Goal: Task Accomplishment & Management: Use online tool/utility

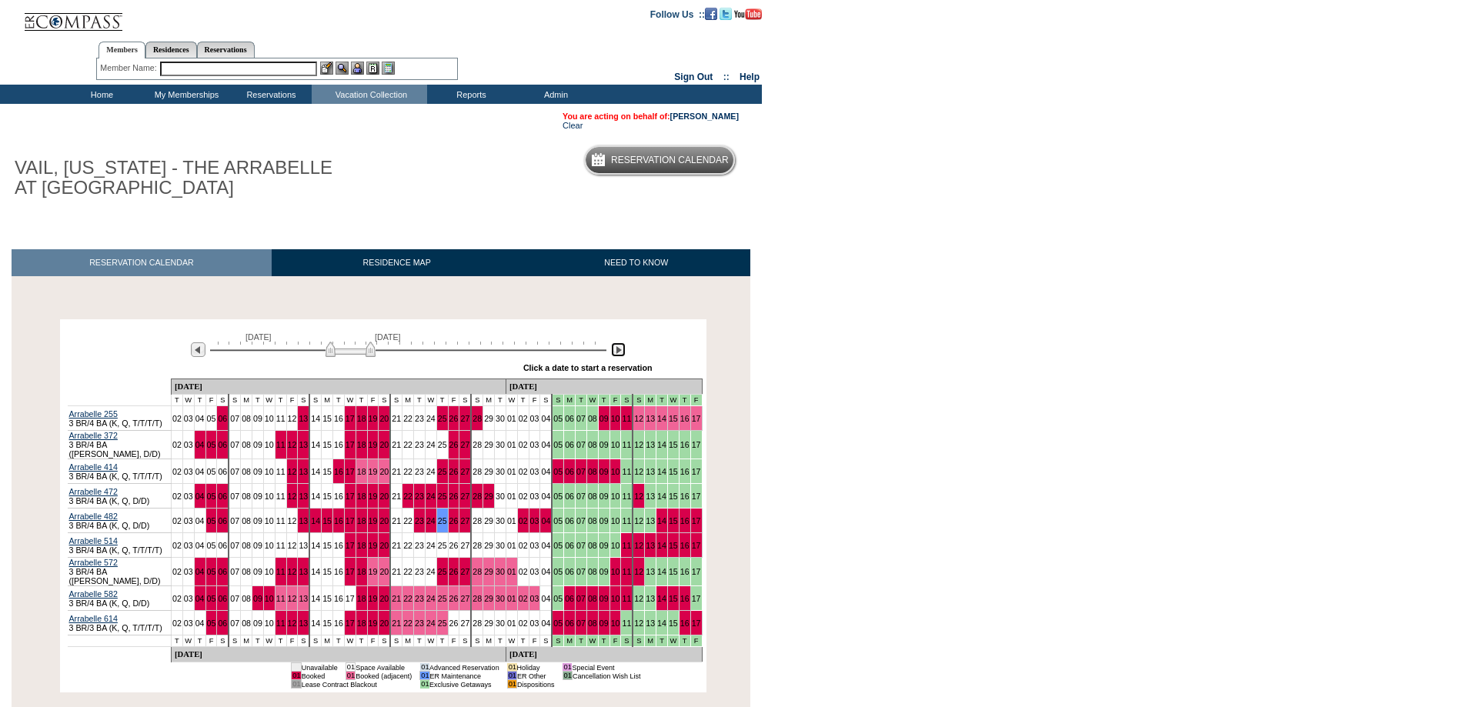
click at [622, 352] on img at bounding box center [618, 349] width 15 height 15
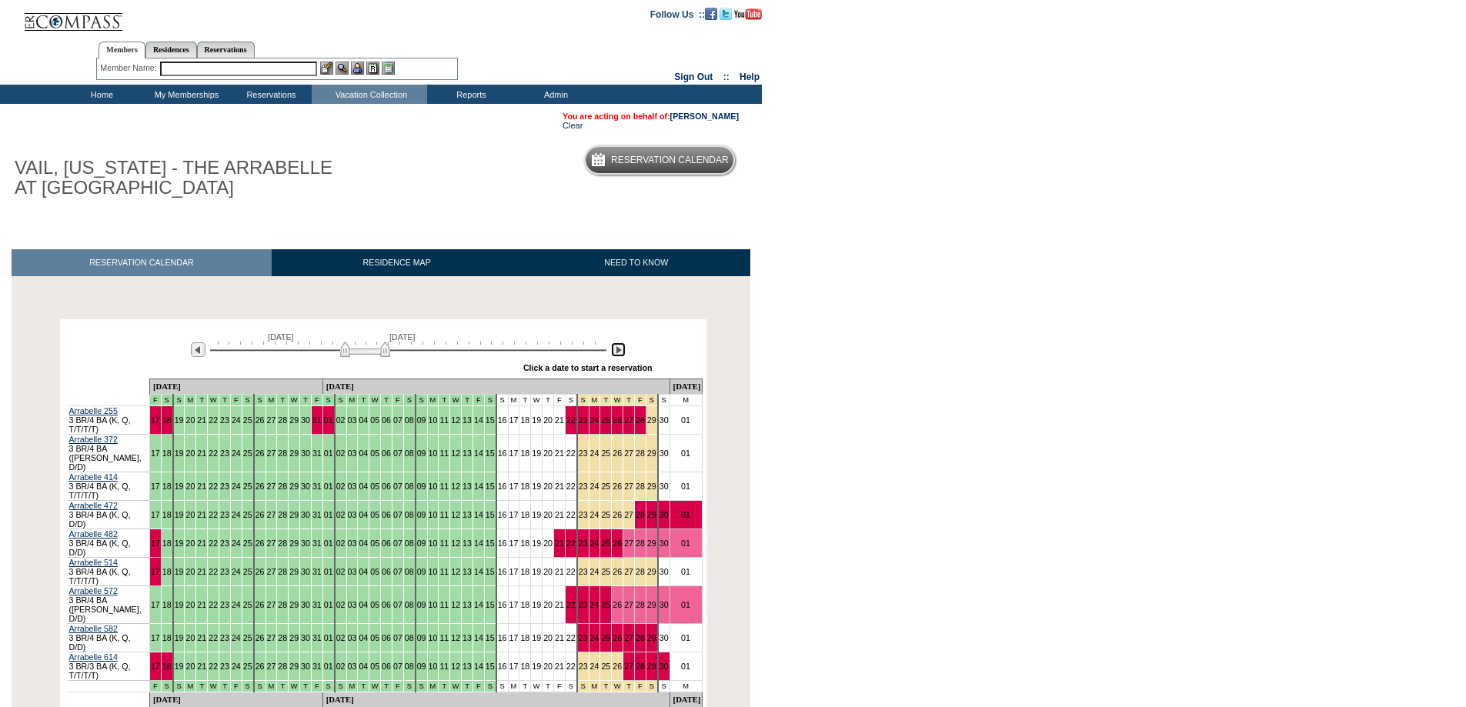
click at [622, 352] on img at bounding box center [618, 349] width 15 height 15
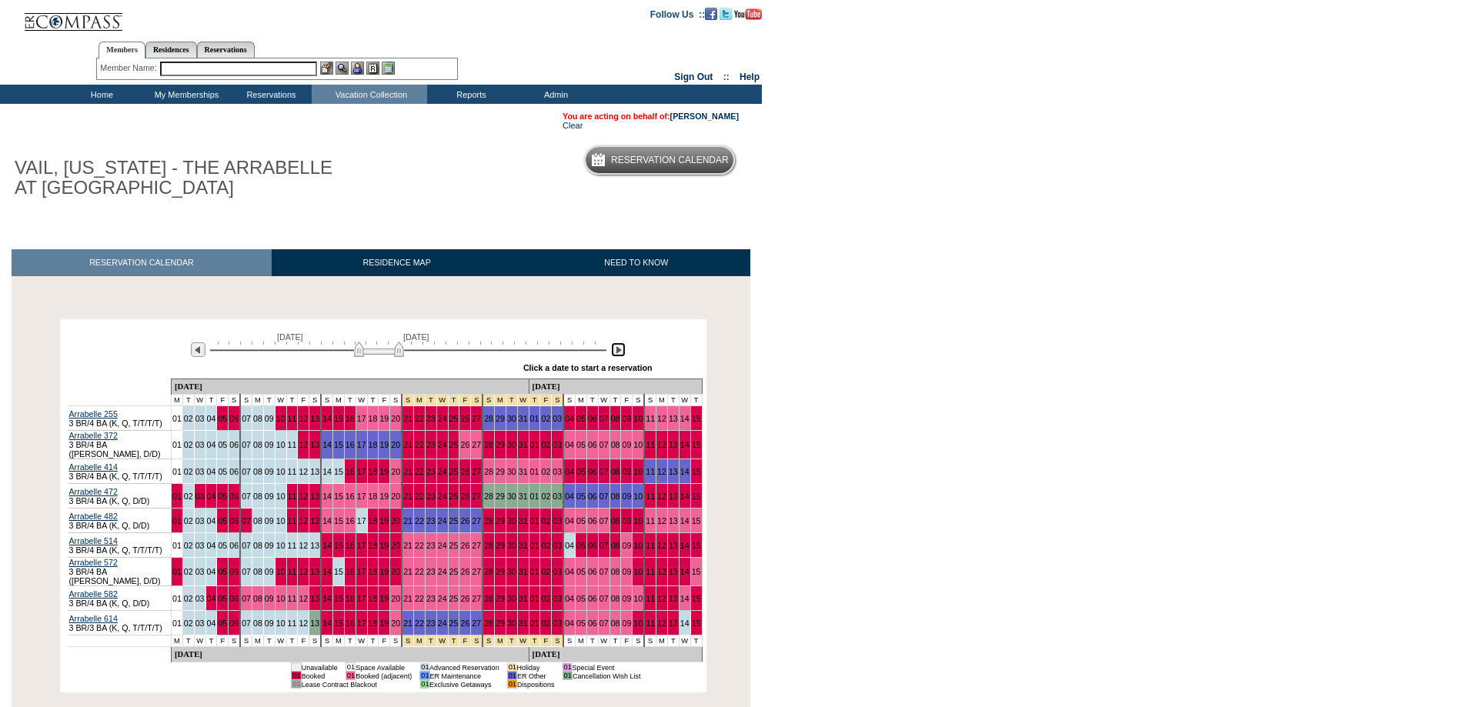
click at [622, 352] on img at bounding box center [618, 349] width 15 height 15
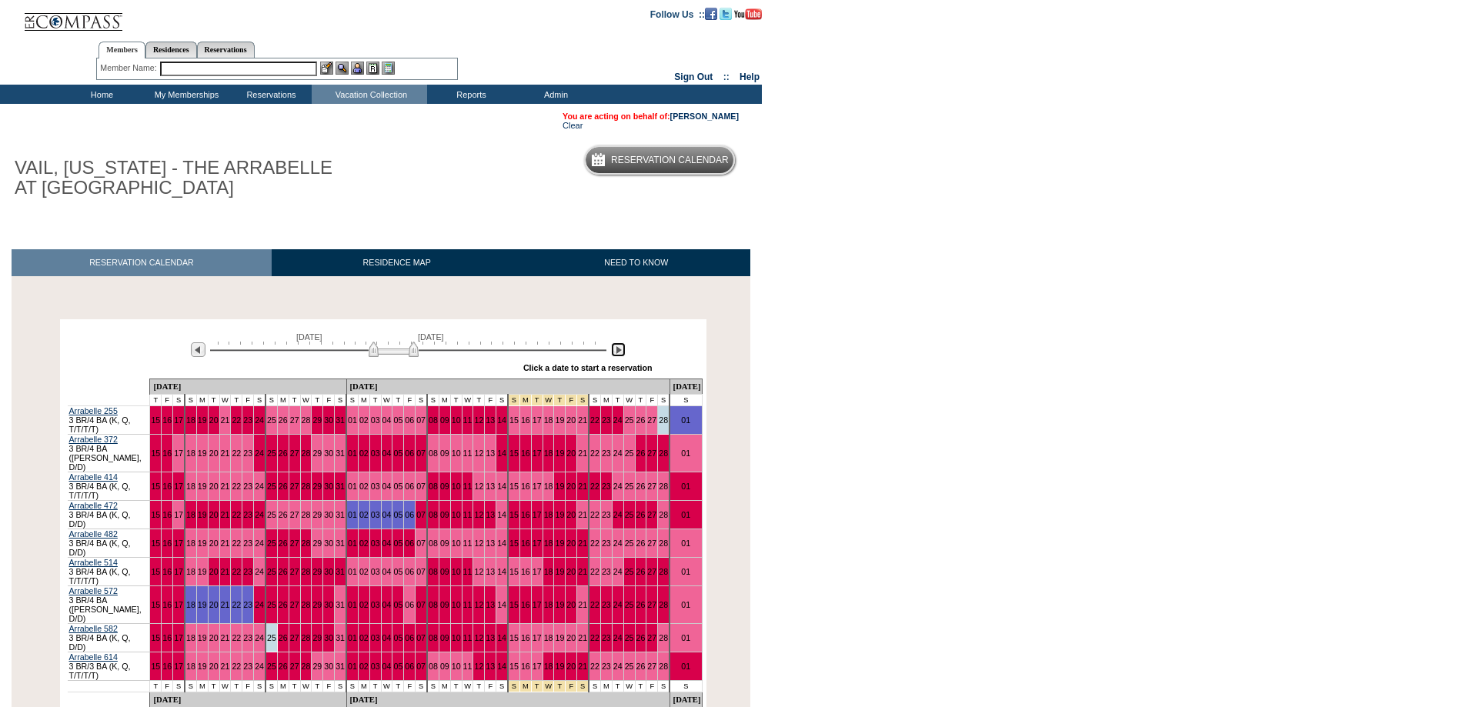
click at [622, 352] on img at bounding box center [618, 349] width 15 height 15
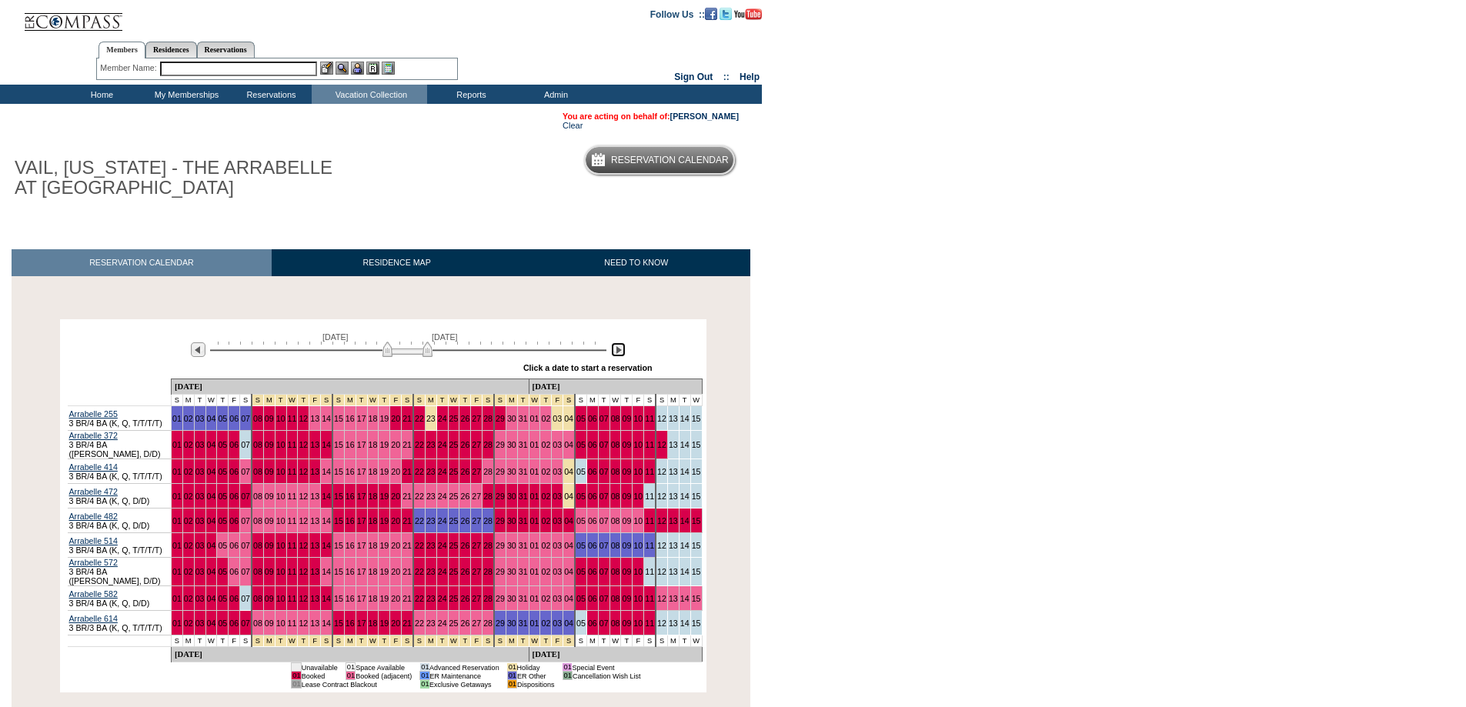
click at [622, 352] on img at bounding box center [618, 349] width 15 height 15
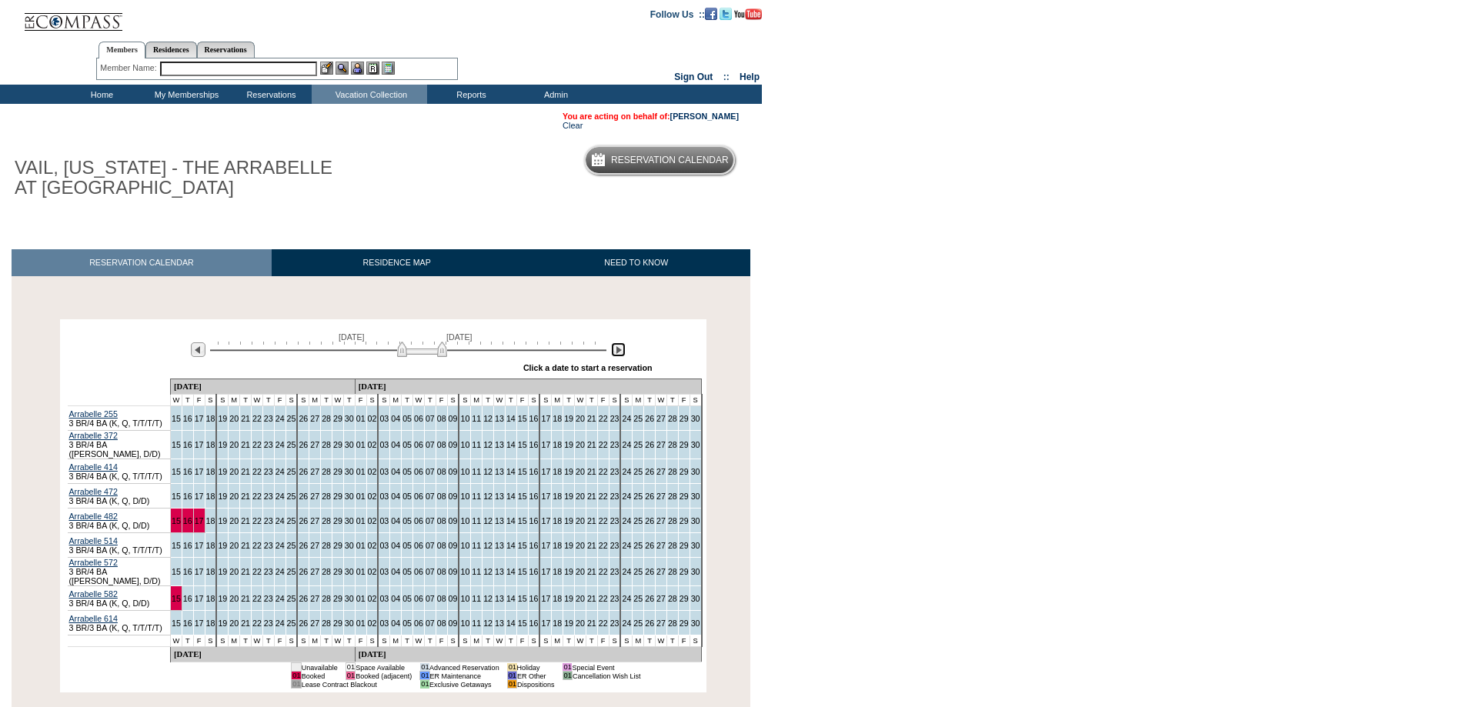
click at [622, 352] on img at bounding box center [618, 349] width 15 height 15
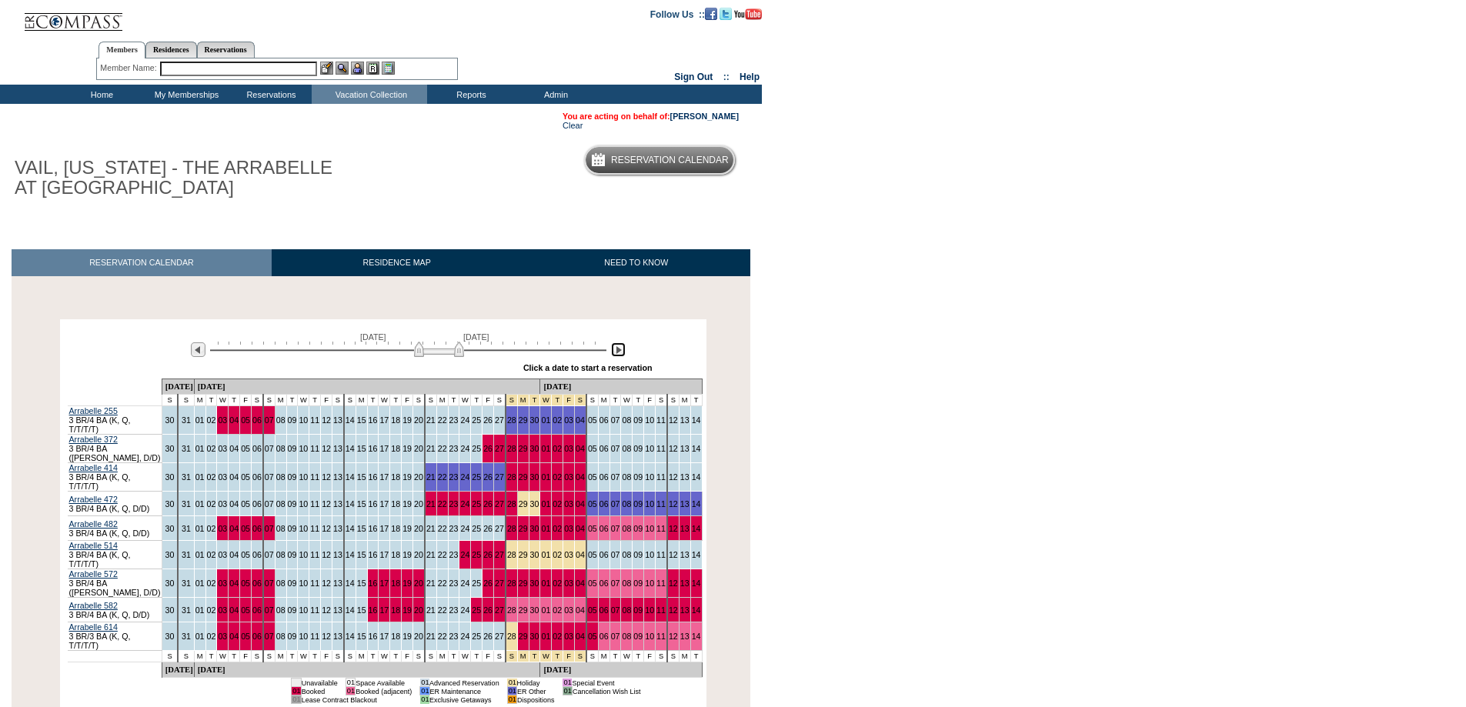
click at [420, 351] on img at bounding box center [439, 349] width 50 height 15
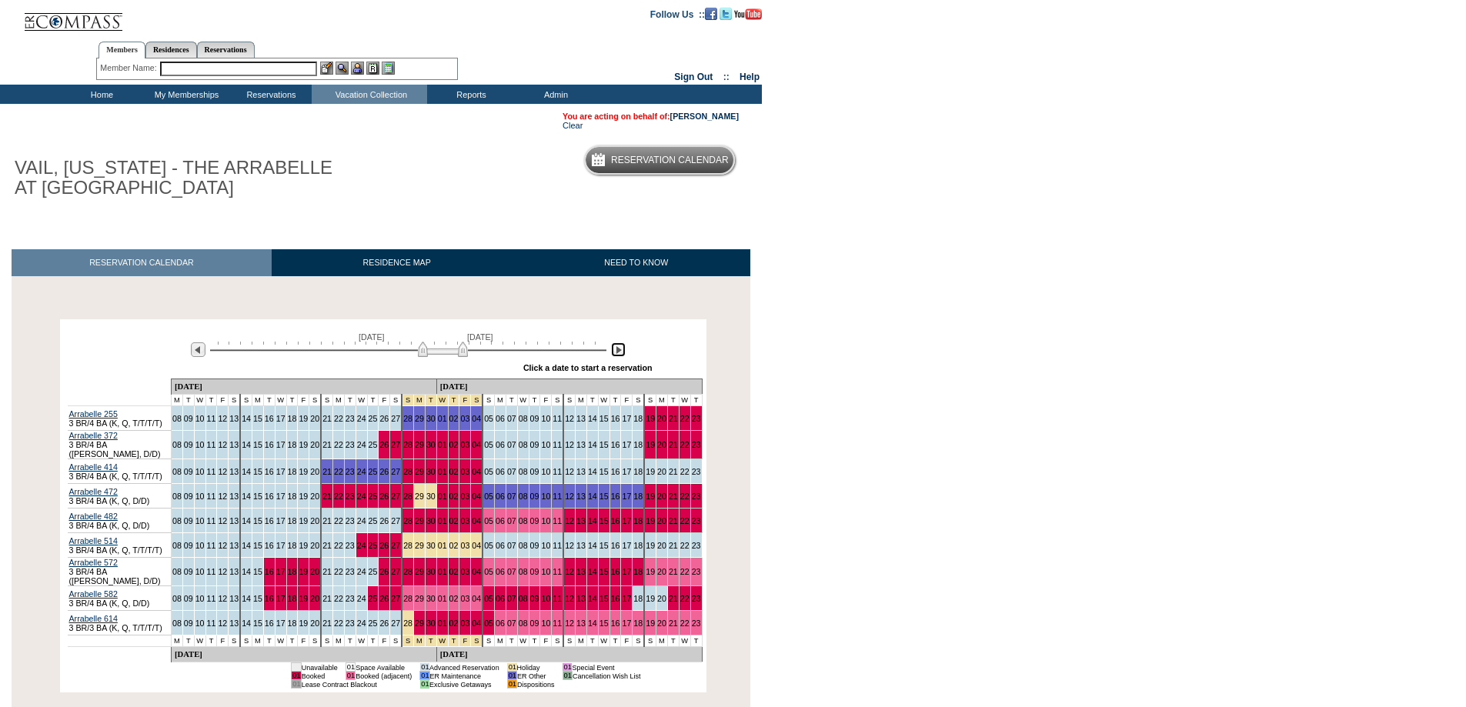
click at [424, 349] on img at bounding box center [443, 349] width 50 height 15
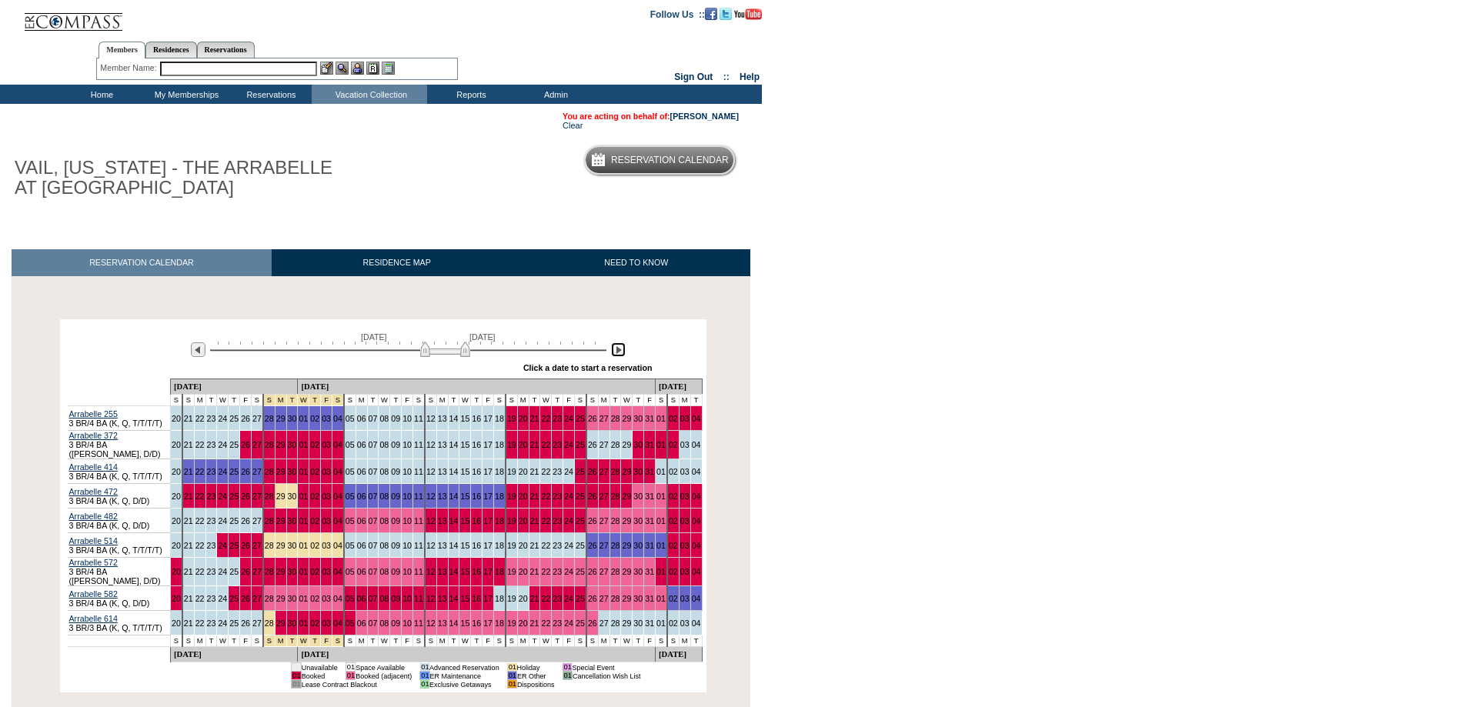
click at [427, 346] on img at bounding box center [445, 349] width 50 height 15
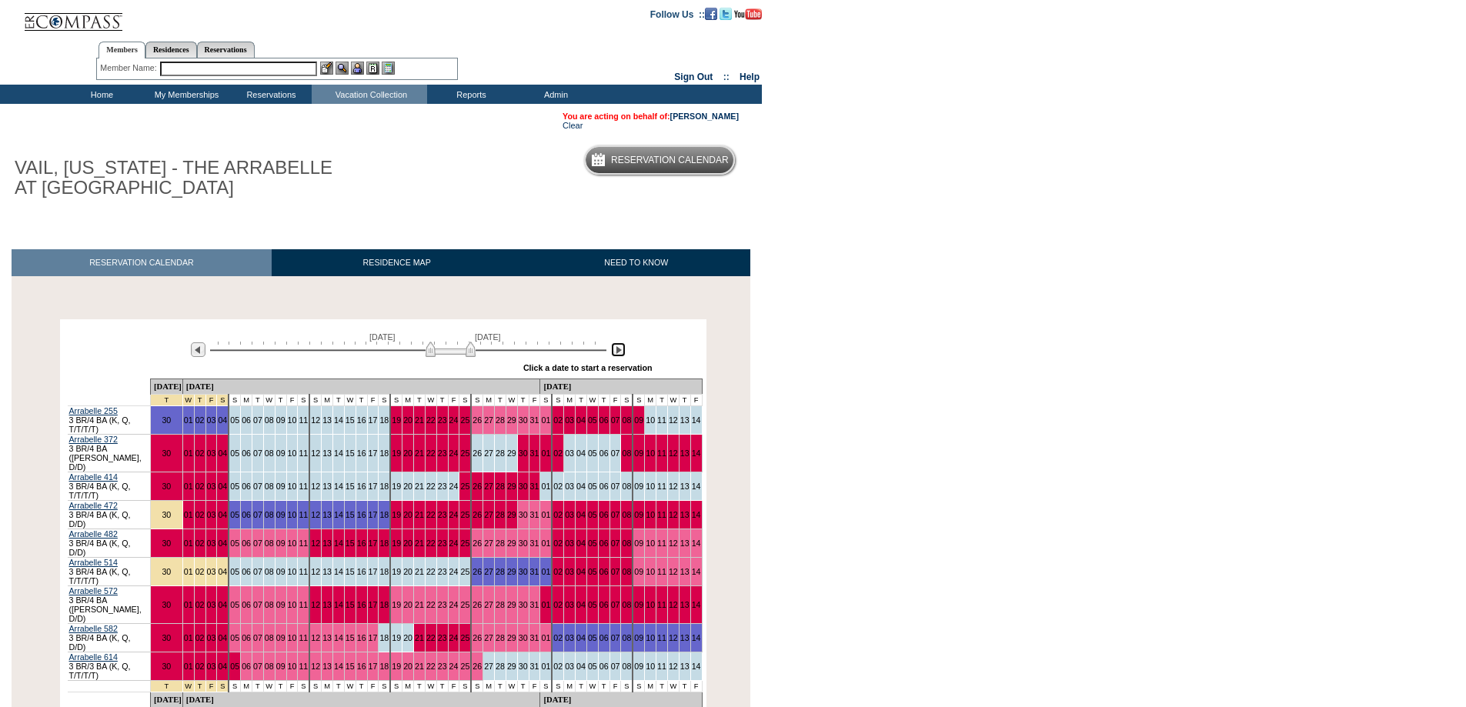
click at [432, 344] on div "[DATE] [DATE]" at bounding box center [405, 345] width 444 height 26
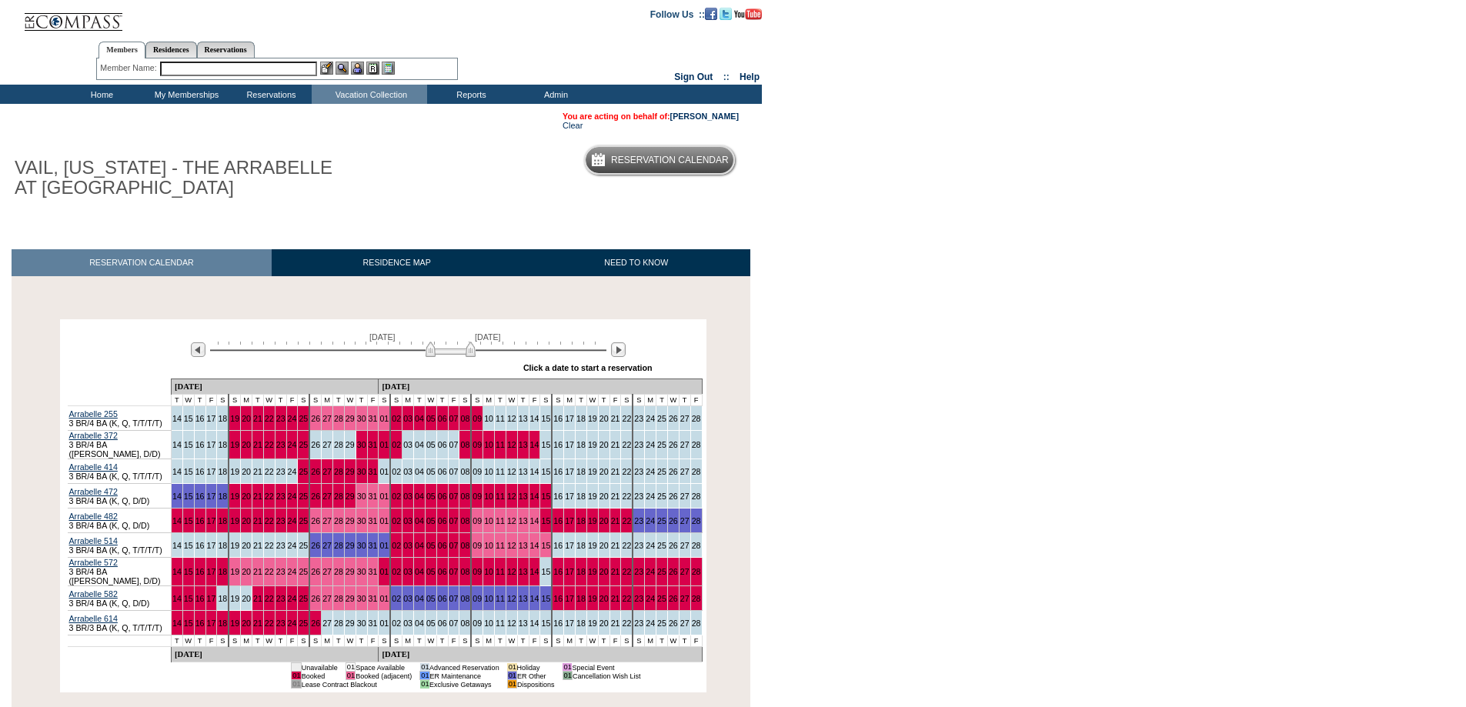
click at [435, 343] on div "[DATE] [DATE]" at bounding box center [405, 345] width 444 height 26
click at [437, 350] on img at bounding box center [451, 349] width 50 height 15
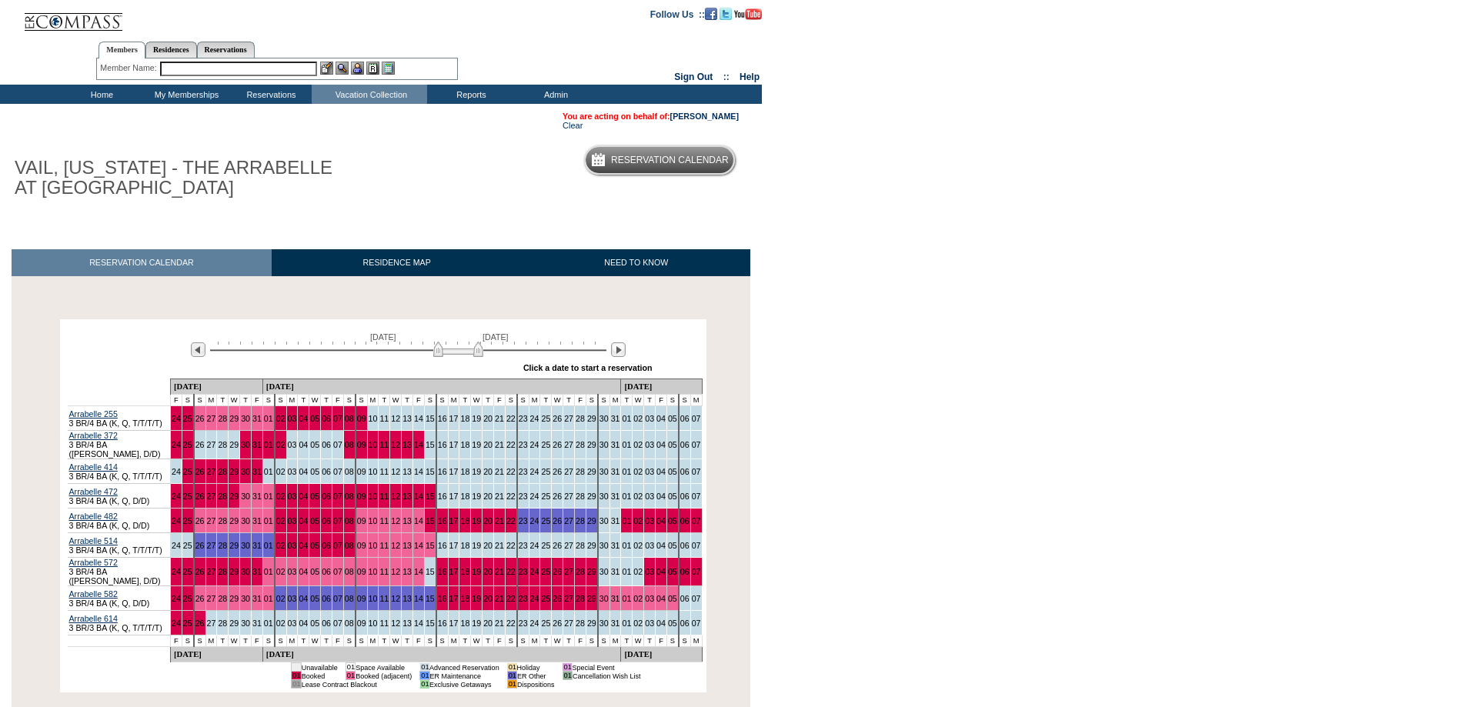
click at [443, 347] on img at bounding box center [458, 349] width 50 height 15
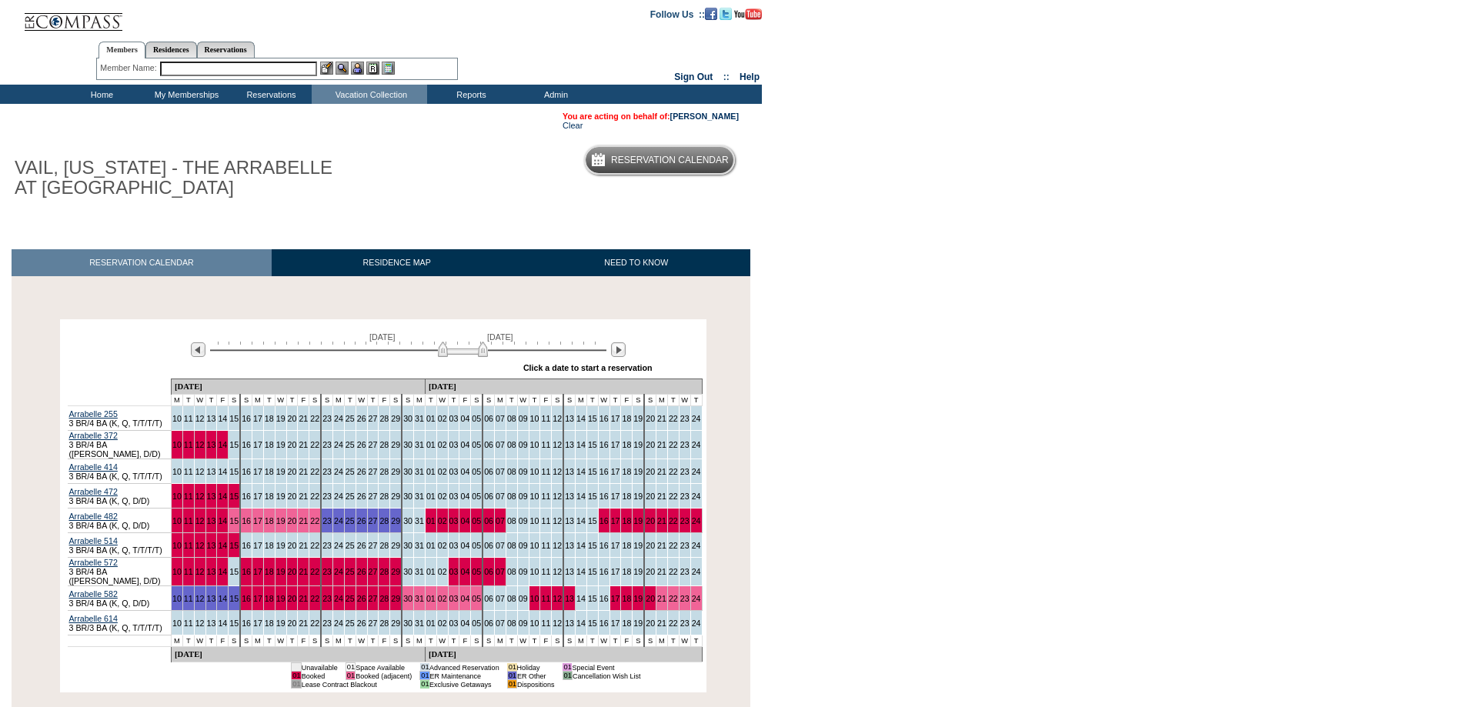
click at [446, 345] on img at bounding box center [463, 349] width 50 height 15
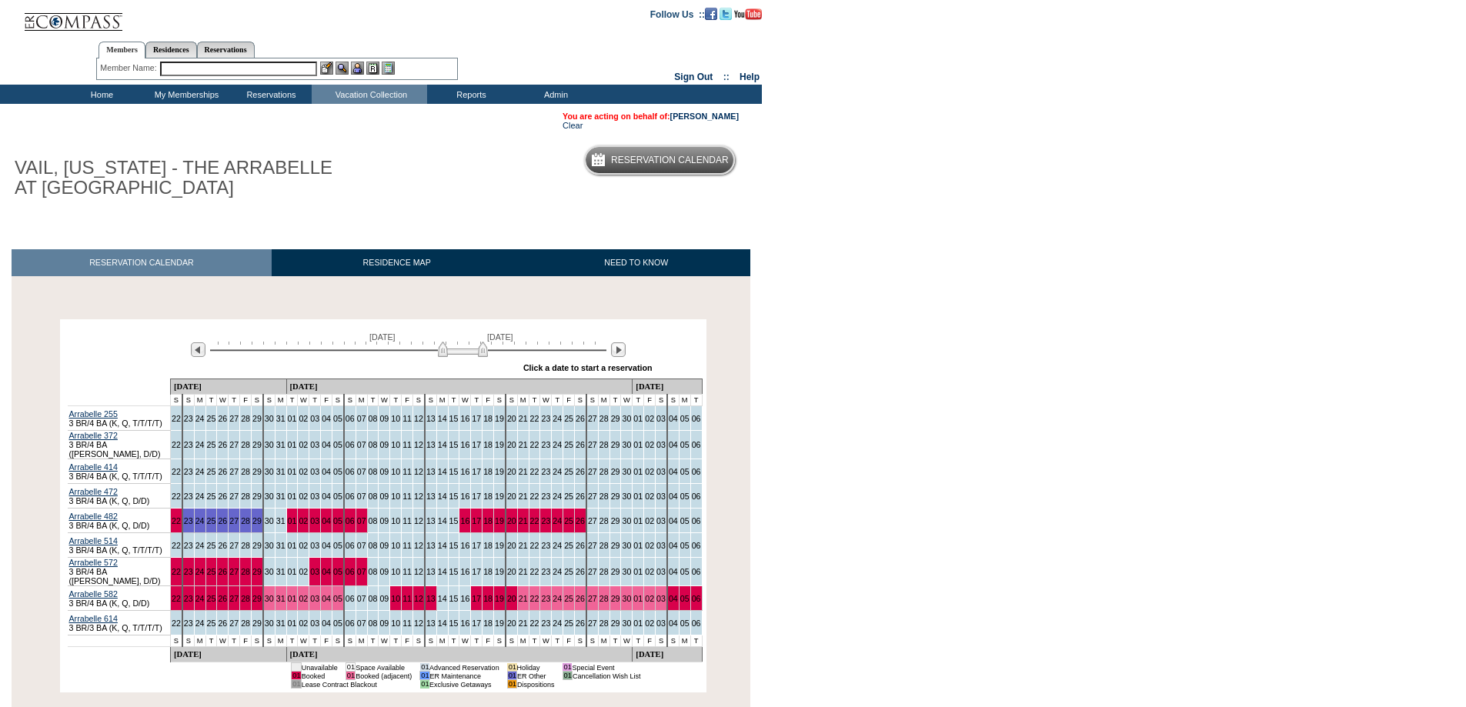
drag, startPoint x: 462, startPoint y: 351, endPoint x: 480, endPoint y: 352, distance: 18.5
click at [480, 352] on img at bounding box center [463, 349] width 50 height 15
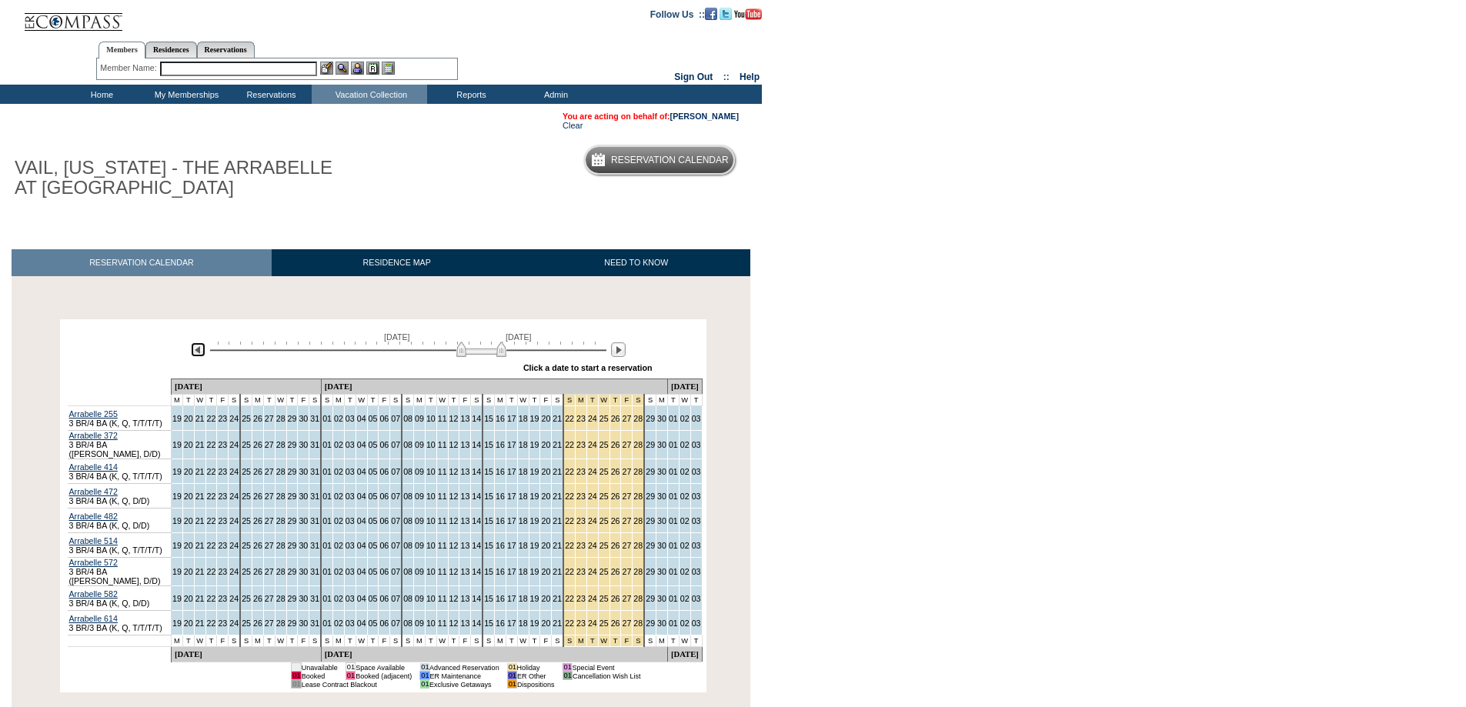
click at [199, 352] on img at bounding box center [198, 349] width 15 height 15
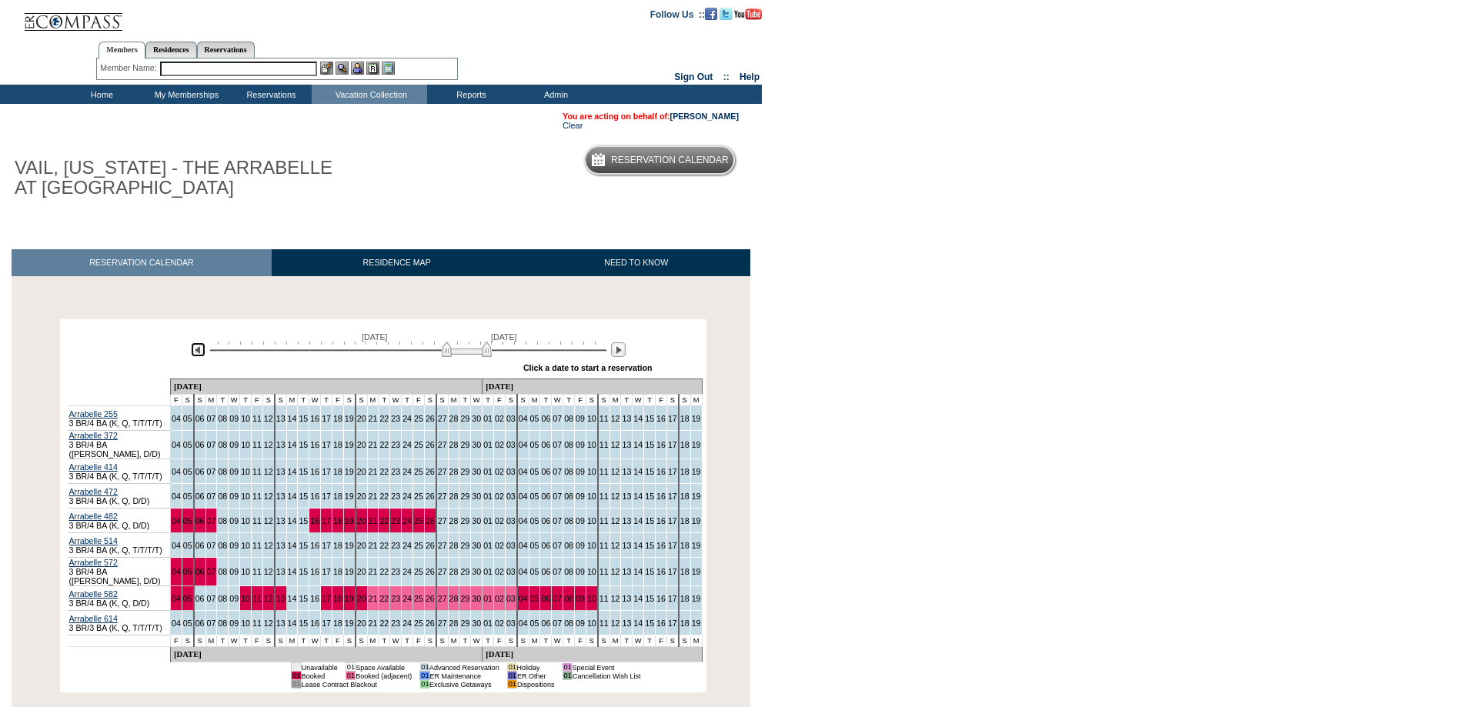
click at [197, 349] on img at bounding box center [198, 349] width 15 height 15
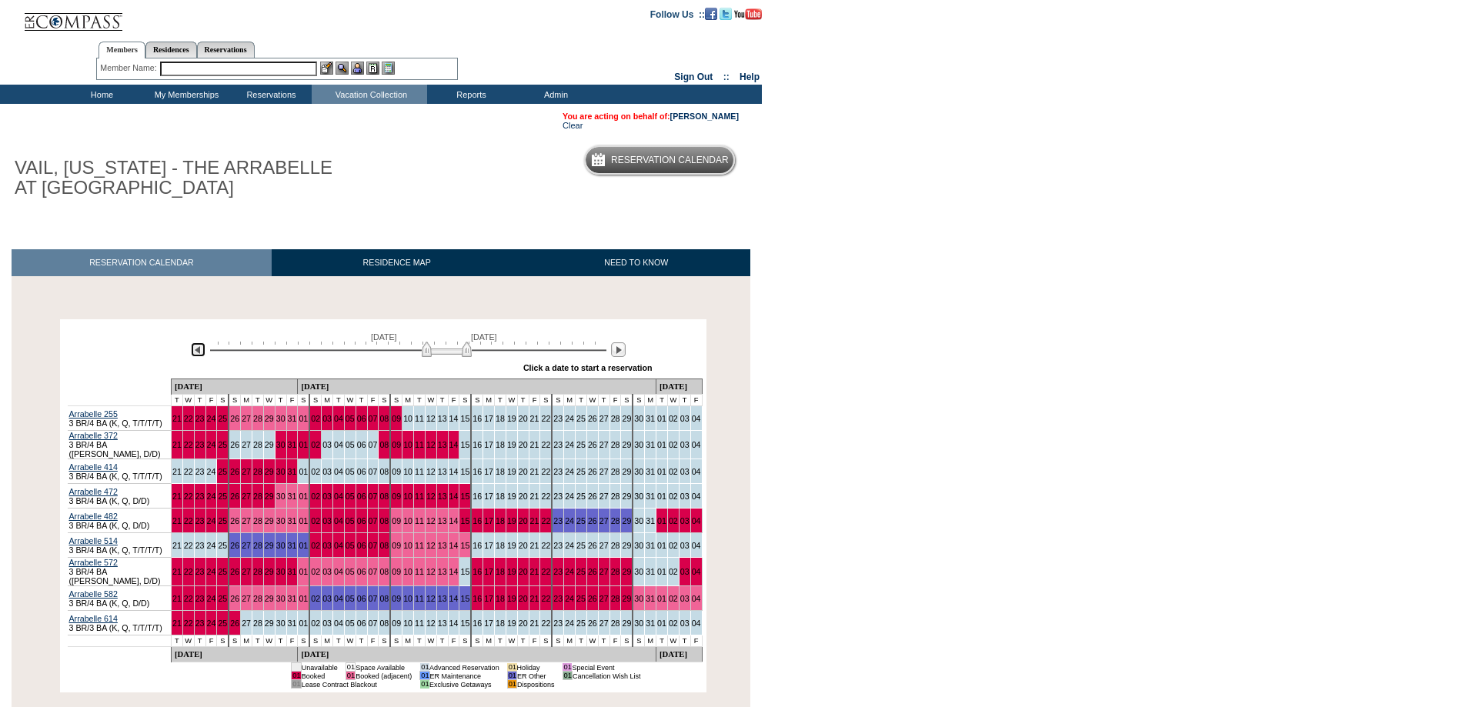
click at [435, 351] on img at bounding box center [447, 349] width 50 height 15
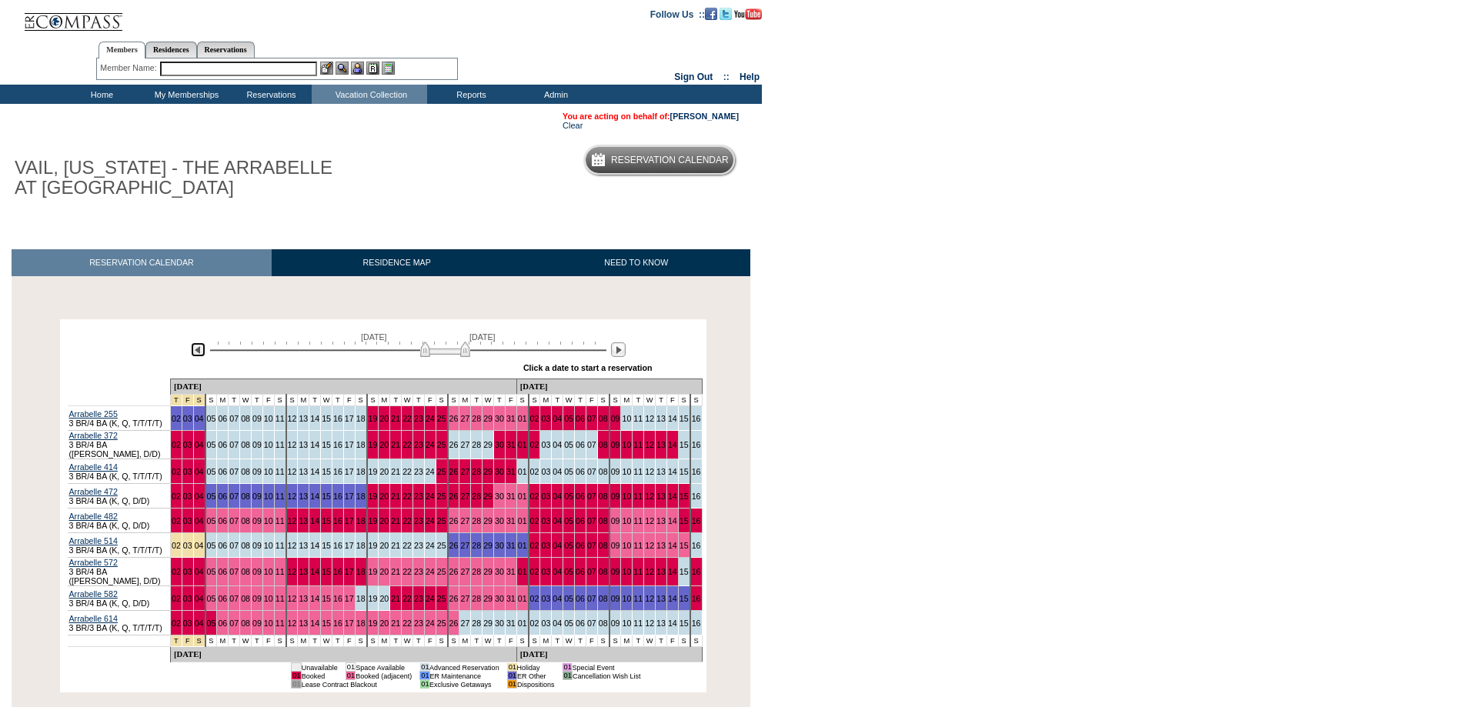
click at [428, 345] on img at bounding box center [445, 349] width 50 height 15
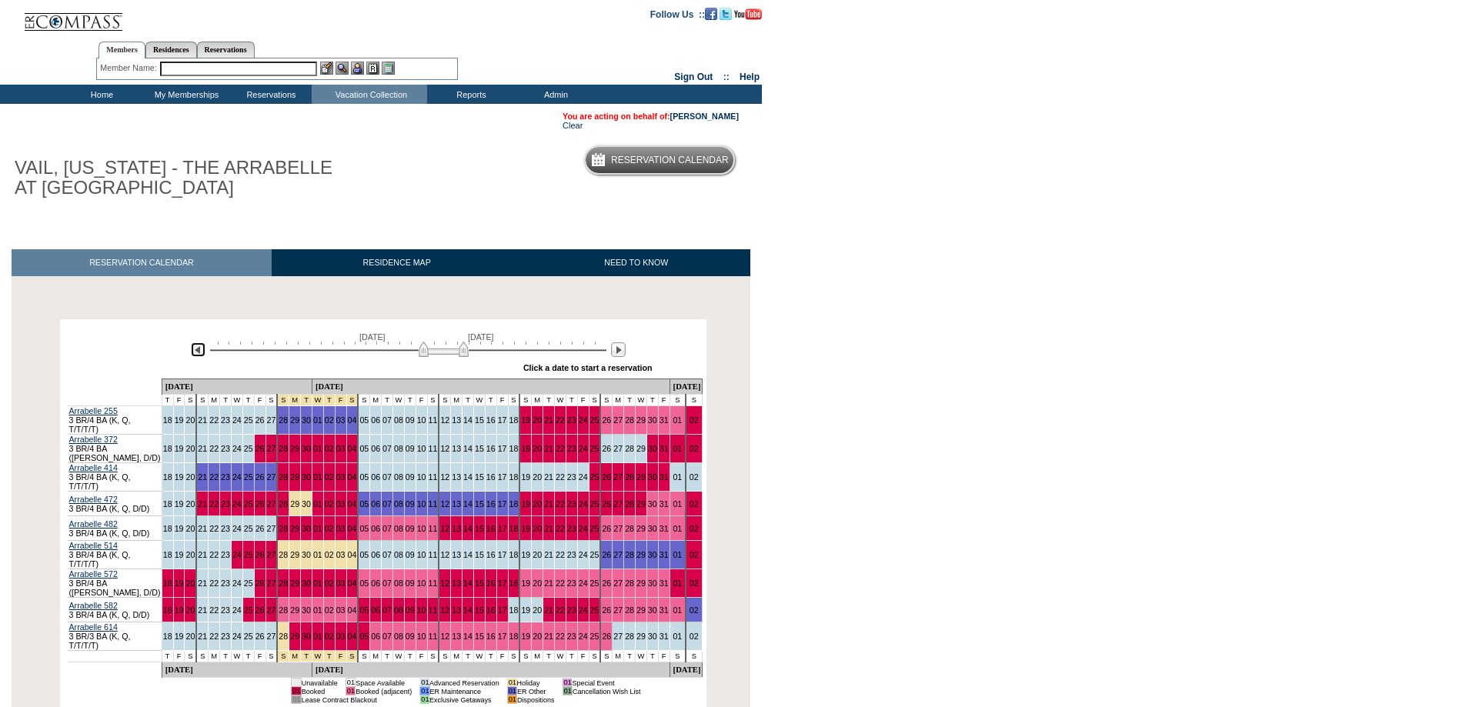
click at [443, 357] on img at bounding box center [444, 349] width 50 height 15
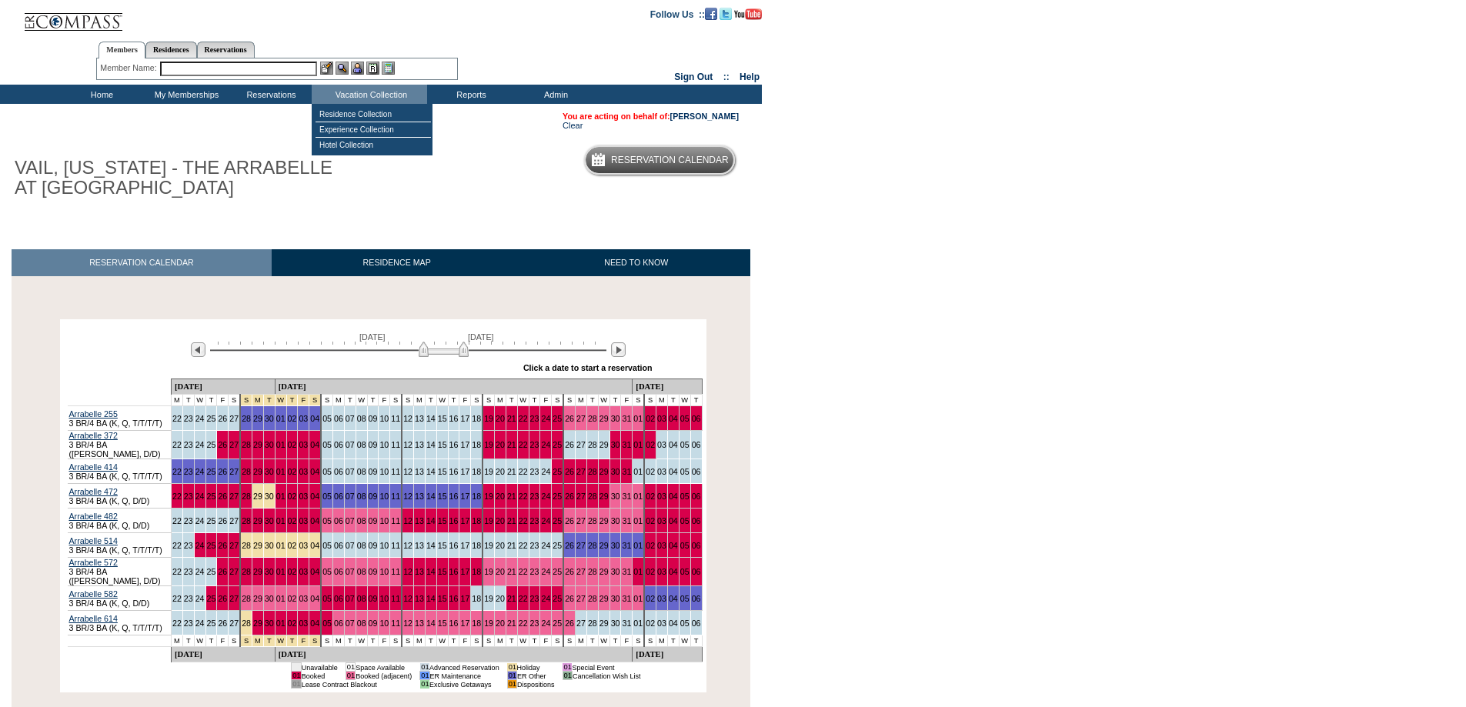
click at [307, 69] on input "text" at bounding box center [238, 69] width 157 height 15
click at [275, 64] on input "treadw2ay" at bounding box center [238, 69] width 157 height 15
type input "t"
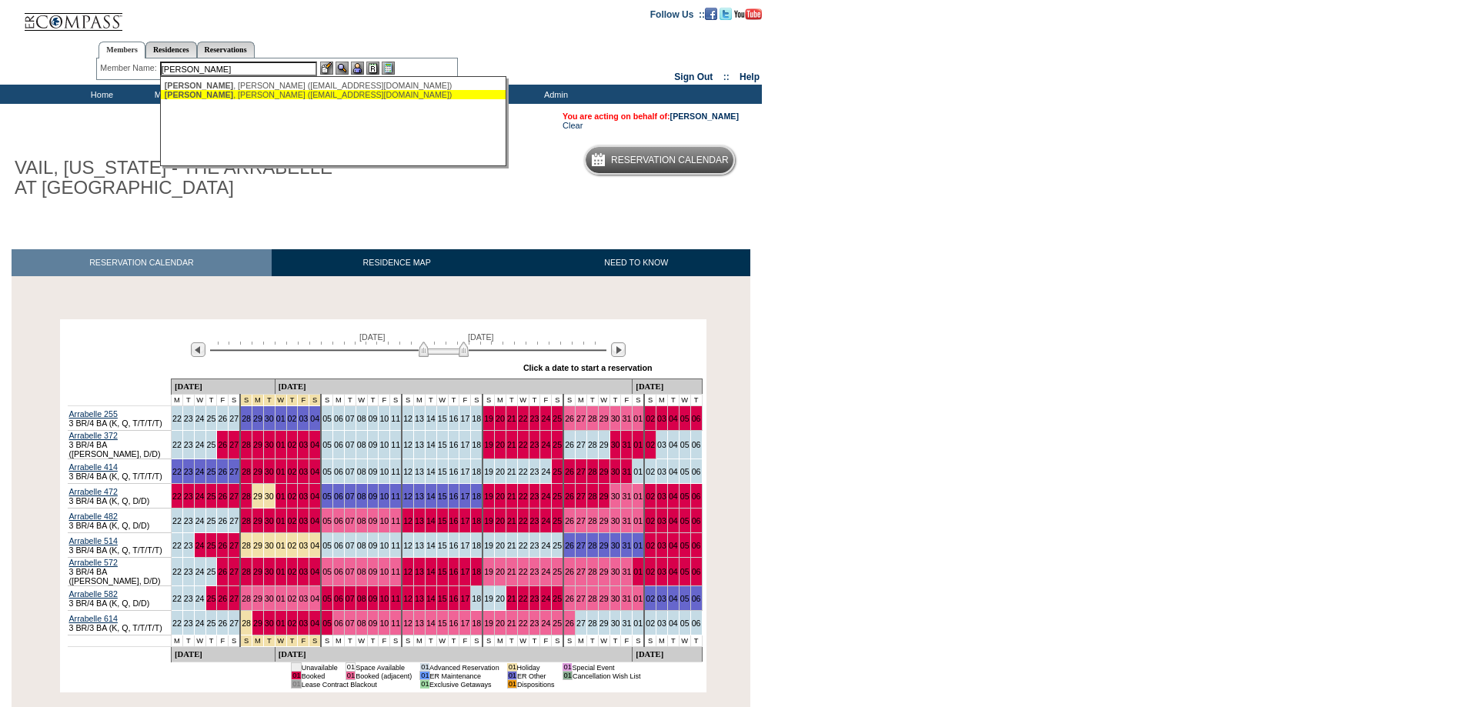
click at [229, 99] on div "[PERSON_NAME] ([EMAIL_ADDRESS][DOMAIN_NAME])" at bounding box center [334, 94] width 339 height 9
type input "[PERSON_NAME] ([EMAIL_ADDRESS][DOMAIN_NAME])"
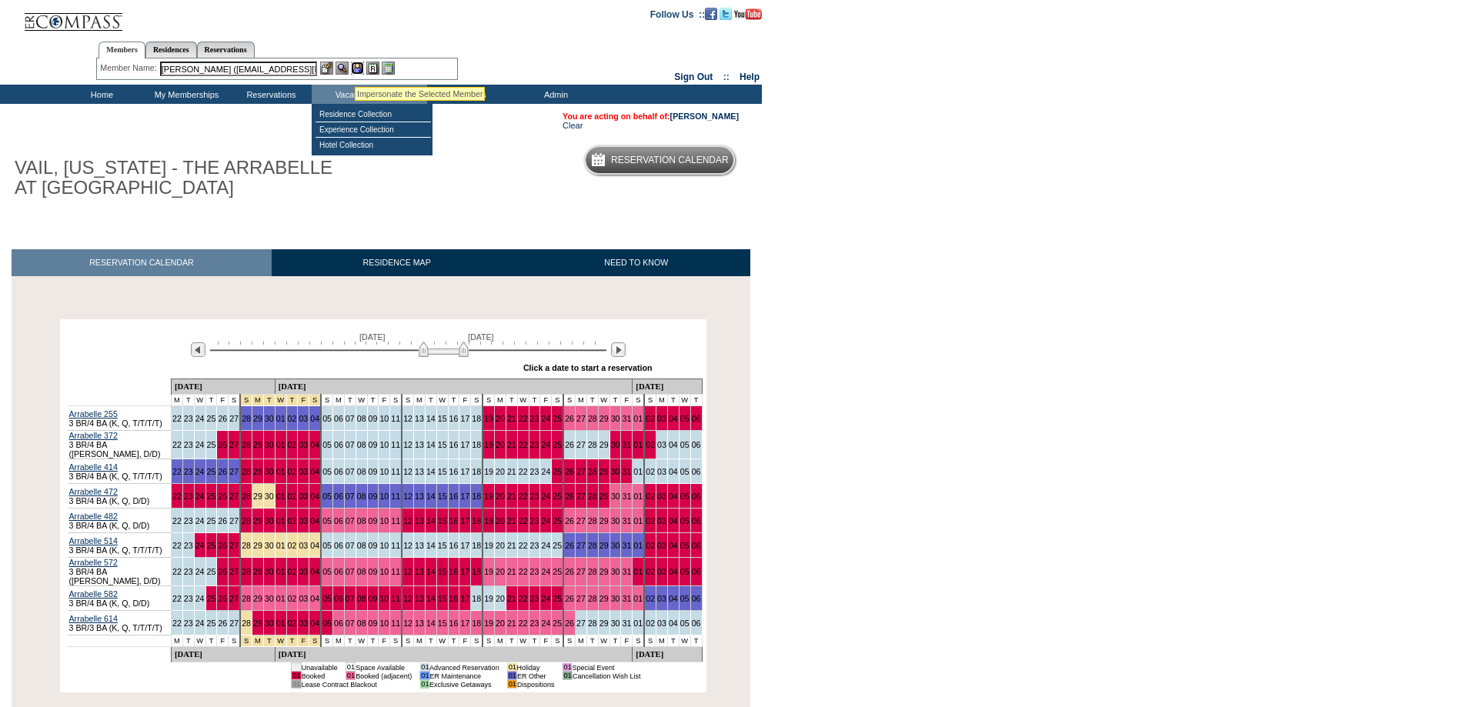
click at [356, 66] on img at bounding box center [357, 68] width 13 height 13
click at [343, 65] on img at bounding box center [342, 68] width 13 height 13
